Goal: Transaction & Acquisition: Purchase product/service

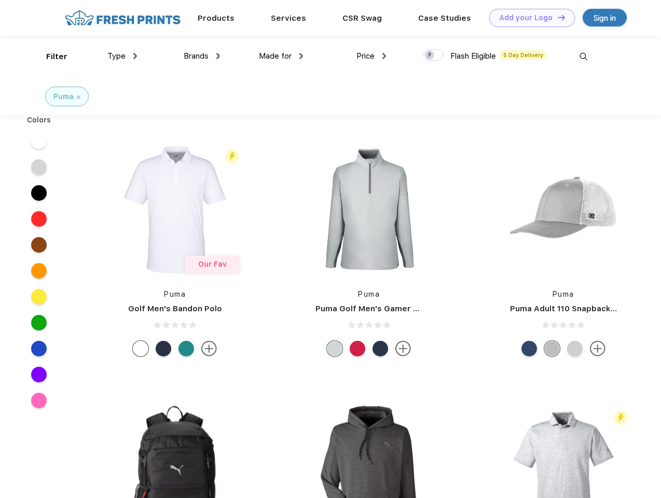
click at [528, 18] on link "Add your Logo Design Tool" at bounding box center [532, 18] width 86 height 18
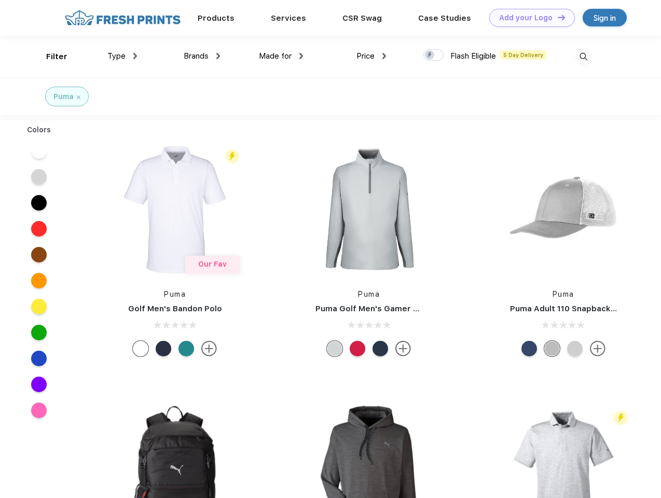
click at [0, 0] on div "Design Tool" at bounding box center [0, 0] width 0 height 0
click at [556, 17] on link "Add your Logo Design Tool" at bounding box center [532, 18] width 86 height 18
click at [50, 57] on div "Filter" at bounding box center [56, 57] width 21 height 12
click at [122, 56] on span "Type" at bounding box center [116, 55] width 18 height 9
click at [202, 56] on span "Brands" at bounding box center [196, 55] width 25 height 9
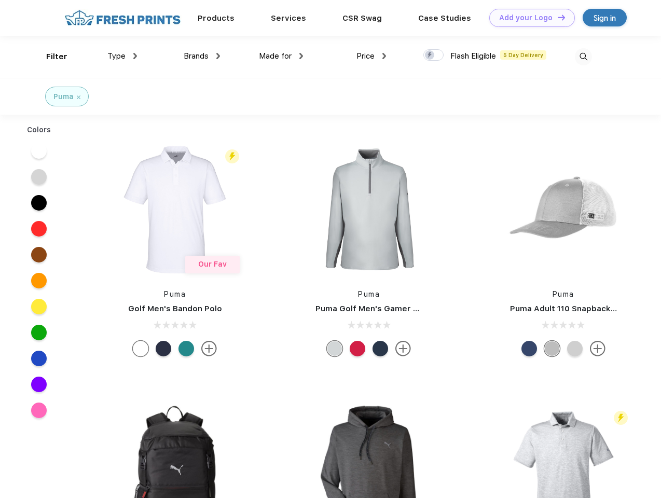
click at [281, 56] on span "Made for" at bounding box center [275, 55] width 33 height 9
click at [371, 56] on span "Price" at bounding box center [365, 55] width 18 height 9
click at [434, 55] on div at bounding box center [433, 54] width 20 height 11
click at [430, 55] on input "checkbox" at bounding box center [426, 52] width 7 height 7
click at [583, 57] on img at bounding box center [583, 56] width 17 height 17
